Goal: Task Accomplishment & Management: Complete application form

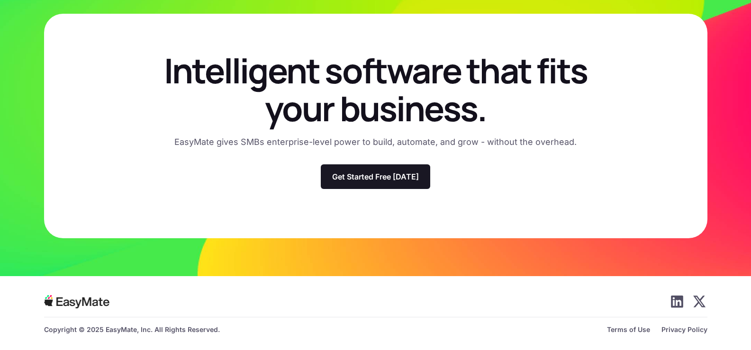
scroll to position [2776, 0]
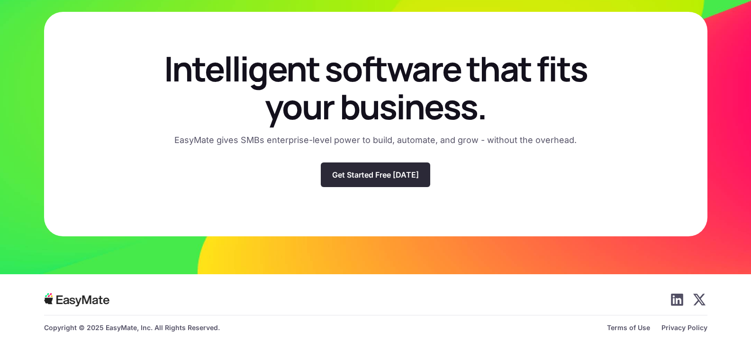
click at [367, 176] on p "Get Started Free [DATE]" at bounding box center [375, 174] width 87 height 9
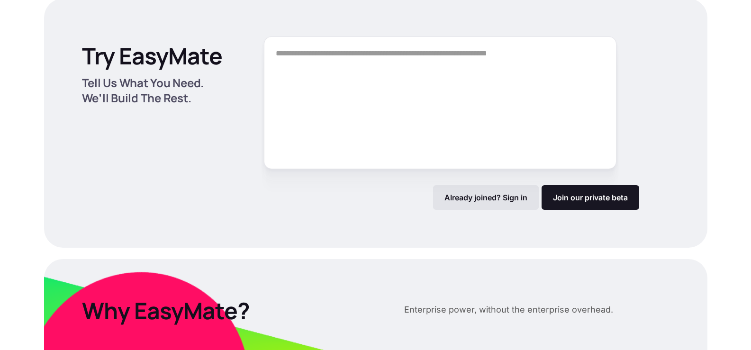
scroll to position [1278, 0]
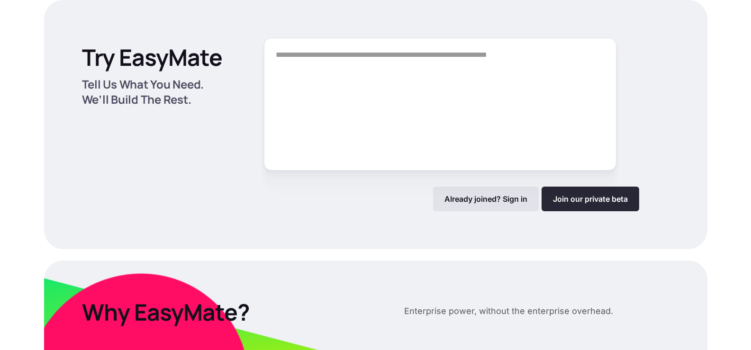
click at [589, 198] on link "Join our private beta" at bounding box center [590, 199] width 98 height 25
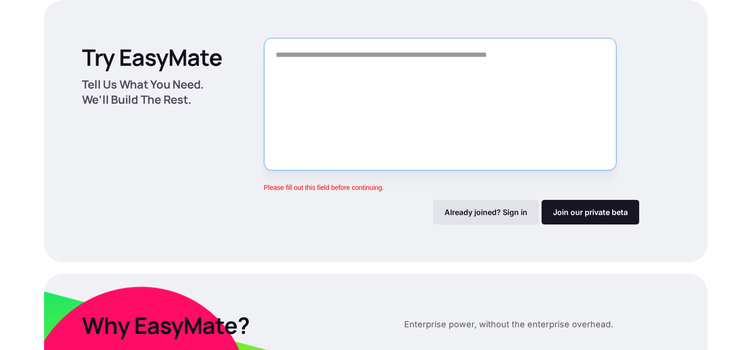
click at [344, 79] on textarea "Form" at bounding box center [440, 104] width 352 height 133
